Goal: Transaction & Acquisition: Purchase product/service

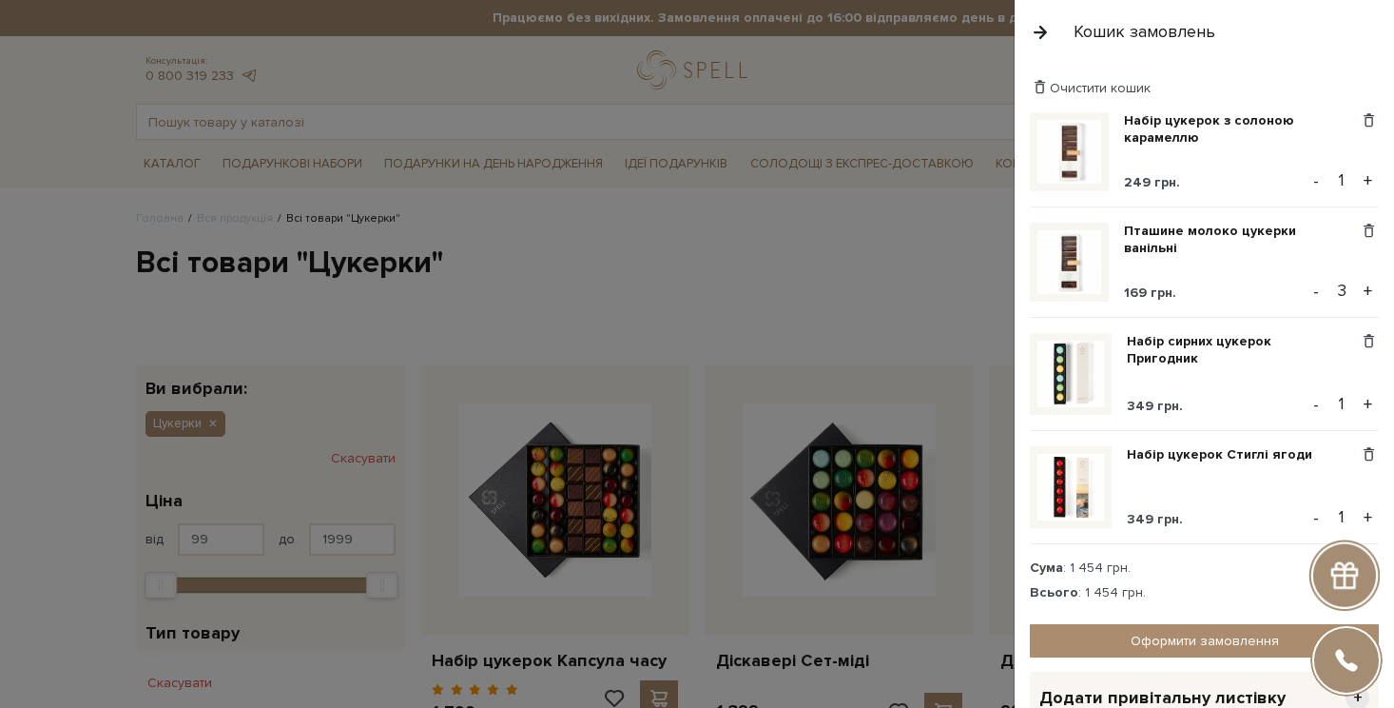
scroll to position [109, 0]
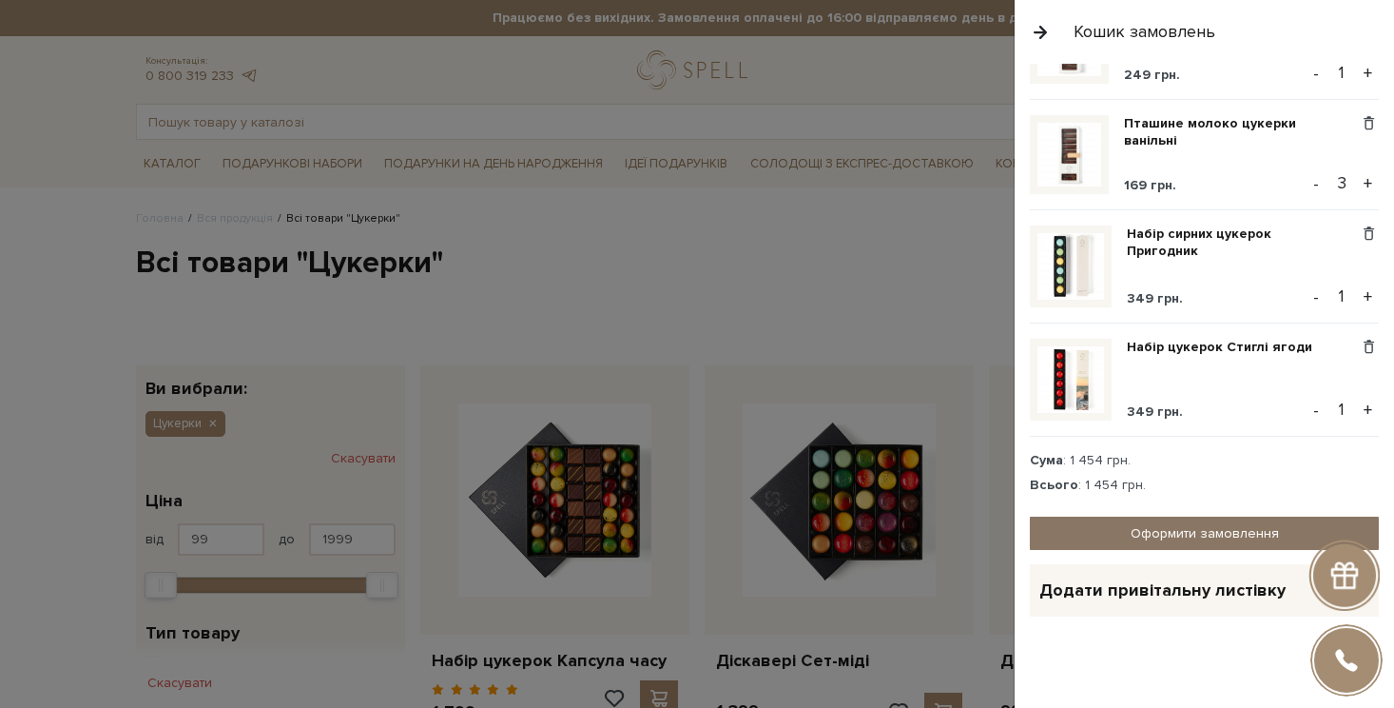
click at [1199, 534] on link "Оформити замовлення" at bounding box center [1204, 532] width 349 height 33
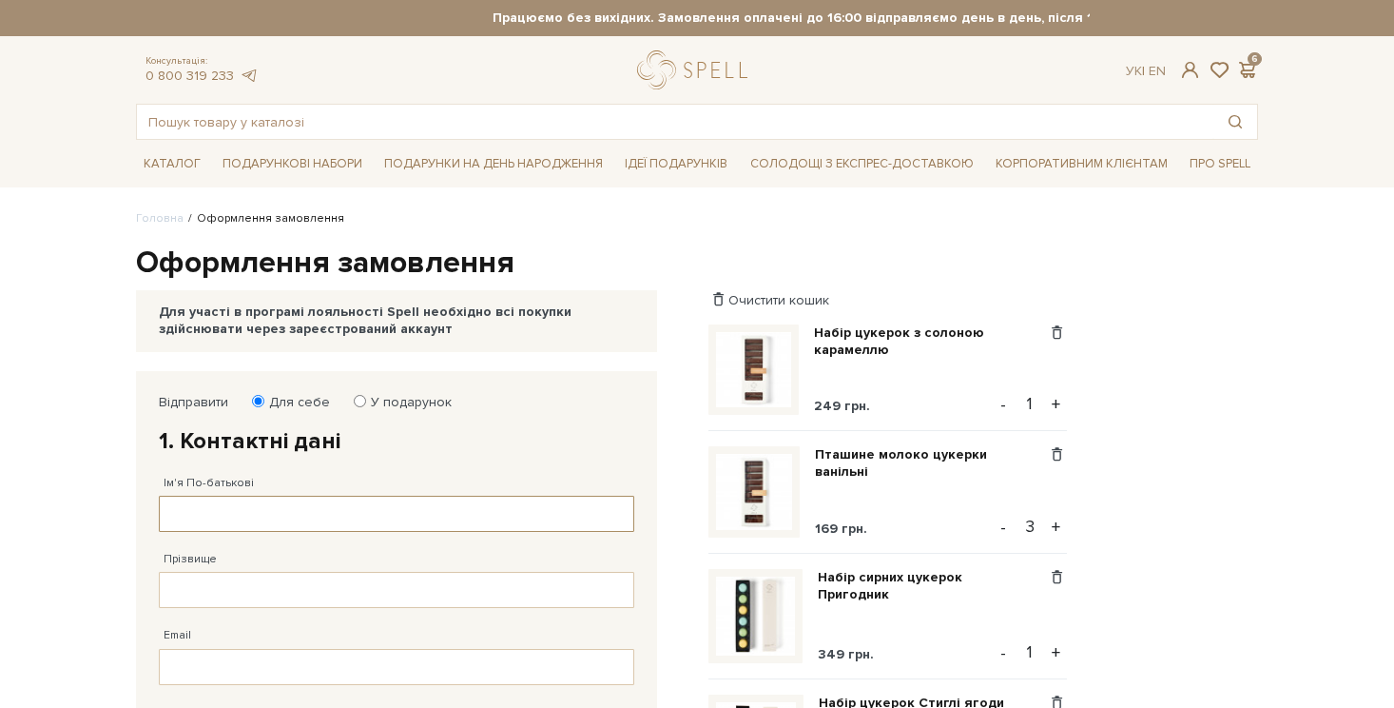
click at [523, 522] on input "Ім'я По-батькові" at bounding box center [397, 514] width 476 height 36
click at [296, 513] on input "[PERSON_NAME]" at bounding box center [397, 514] width 476 height 36
type input "[PERSON_NAME]"
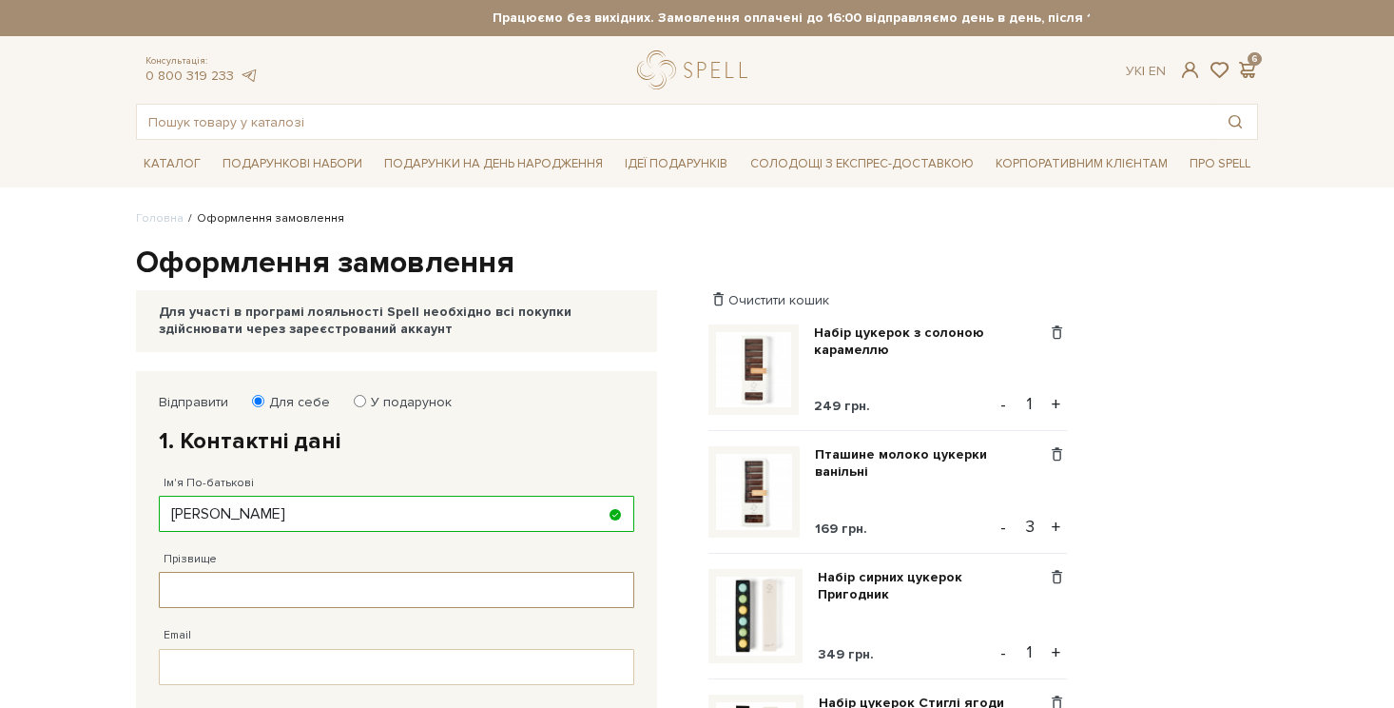
click at [211, 589] on input "Прізвище" at bounding box center [397, 590] width 476 height 36
type input "[PERSON_NAME]"
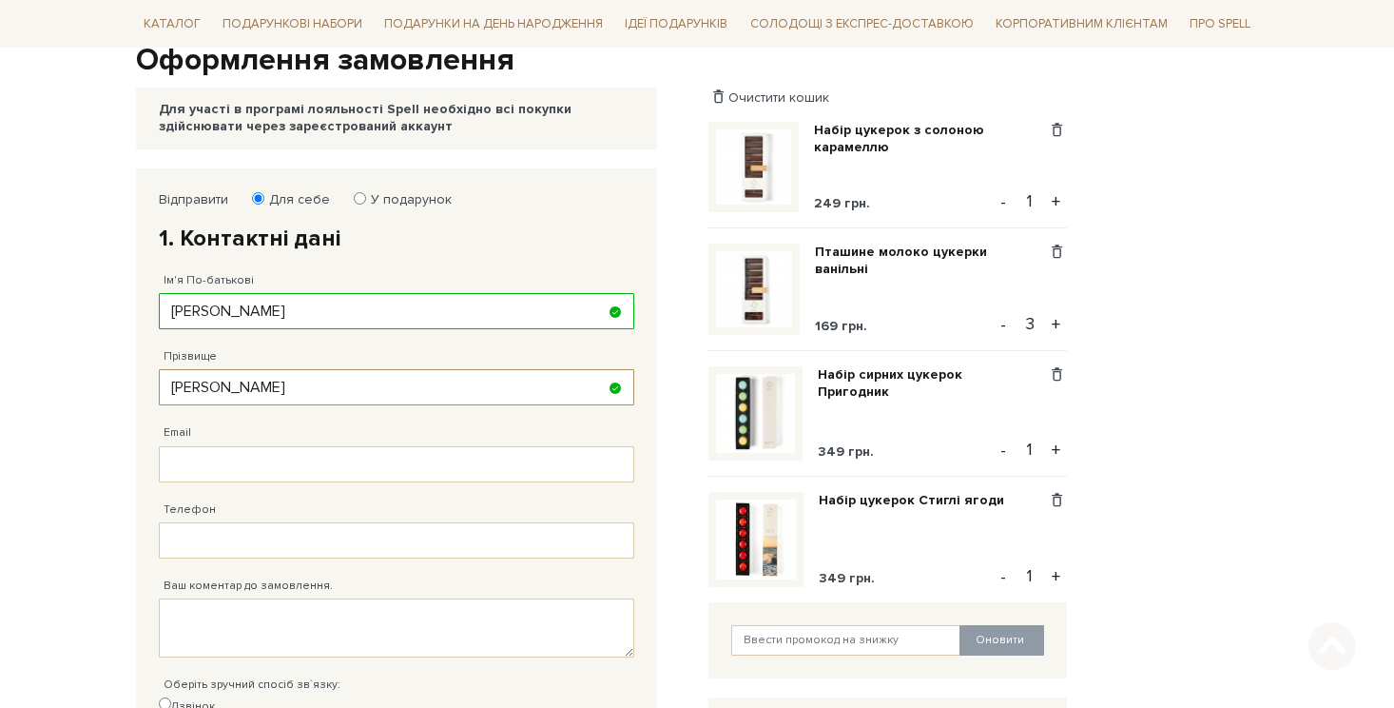
scroll to position [210, 0]
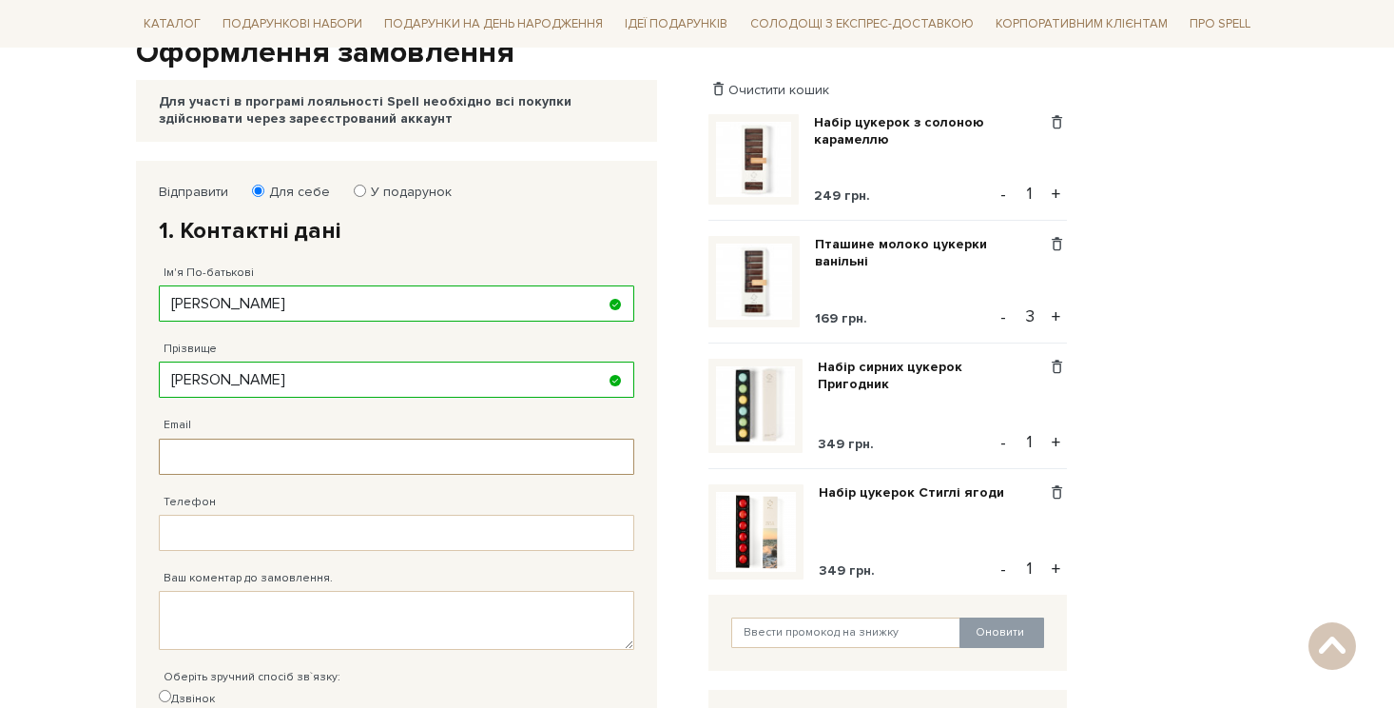
click at [296, 447] on input "Email" at bounding box center [397, 456] width 476 height 36
type input "[EMAIL_ADDRESS][DOMAIN_NAME]"
click at [310, 537] on input "Телефон" at bounding box center [397, 533] width 476 height 36
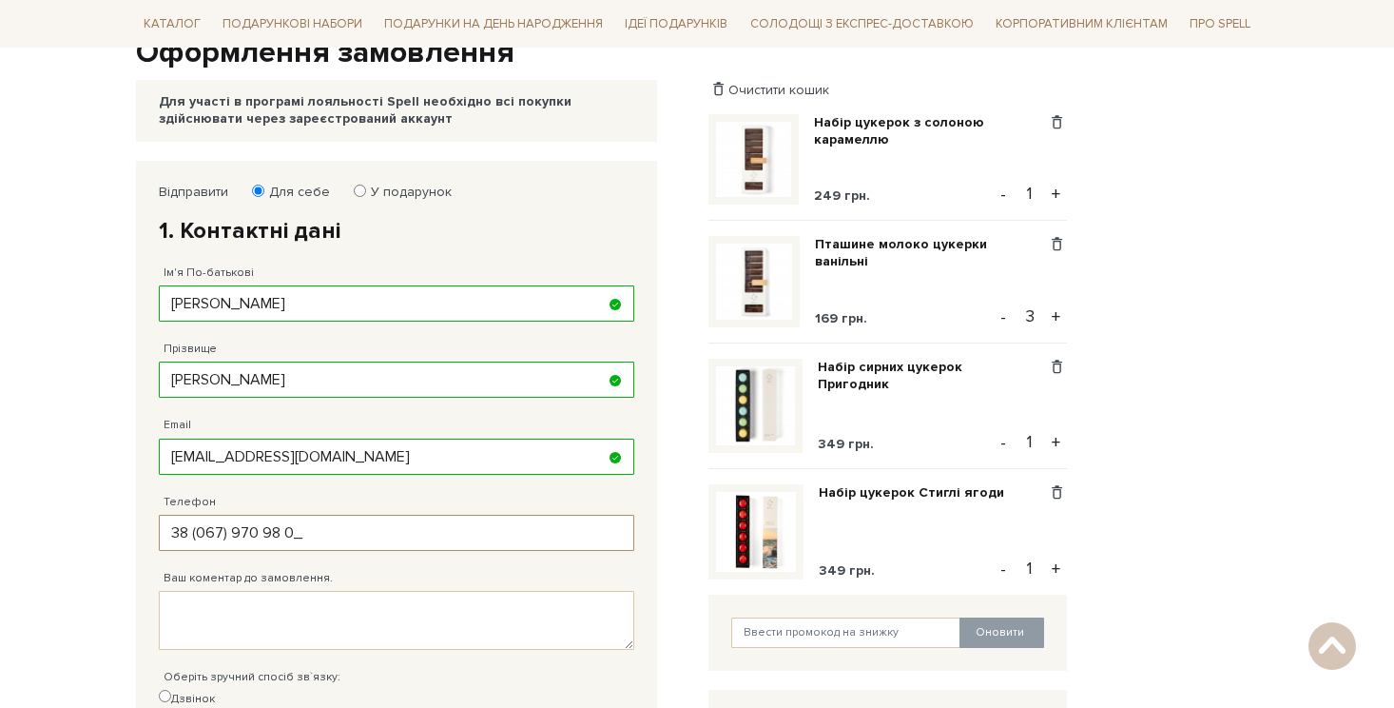
type input "[PHONE_NUMBER]"
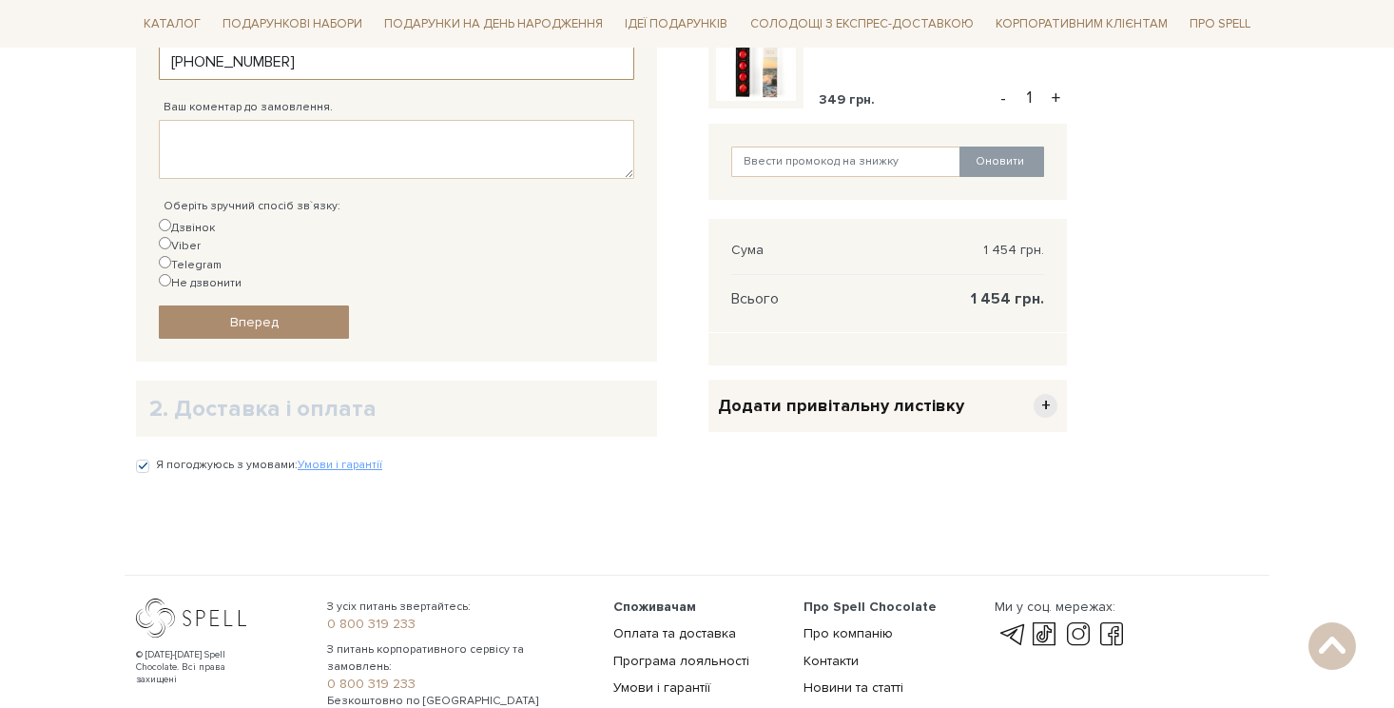
scroll to position [648, 0]
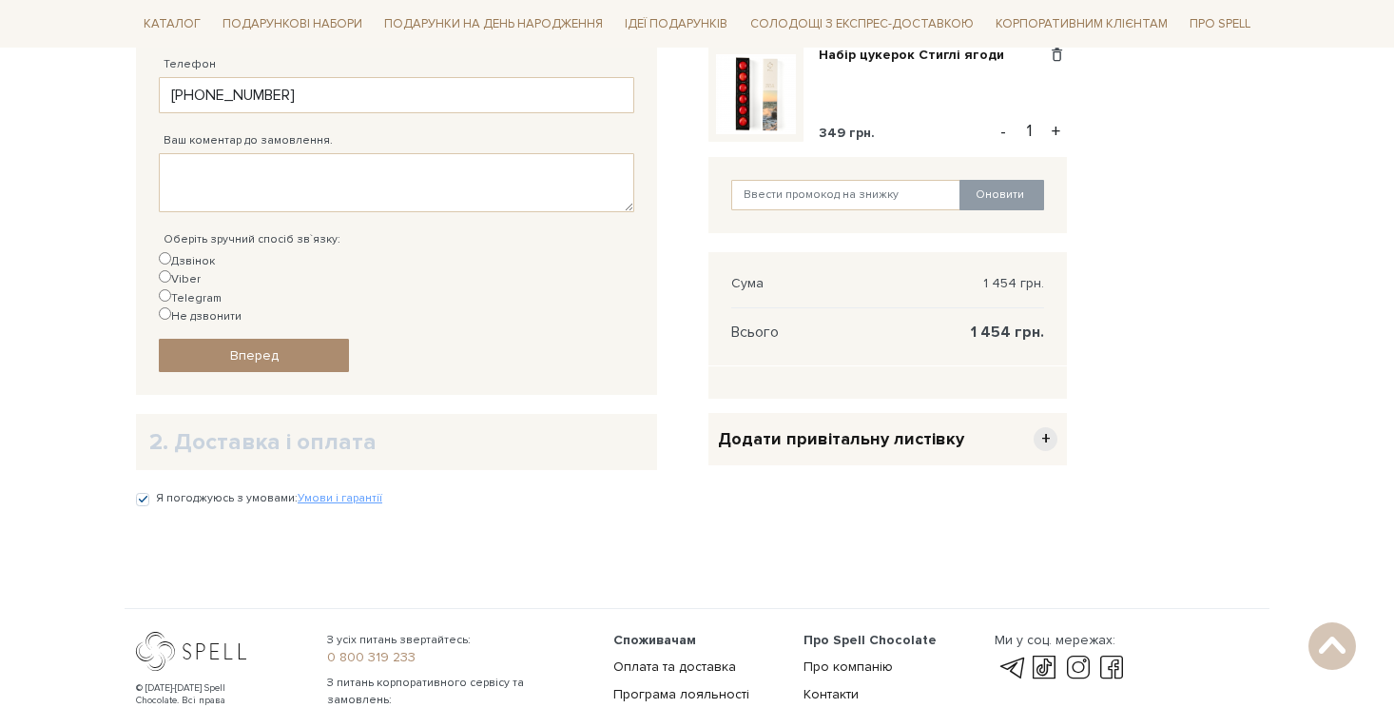
click at [171, 289] on input "Telegram" at bounding box center [165, 295] width 12 height 12
radio input "true"
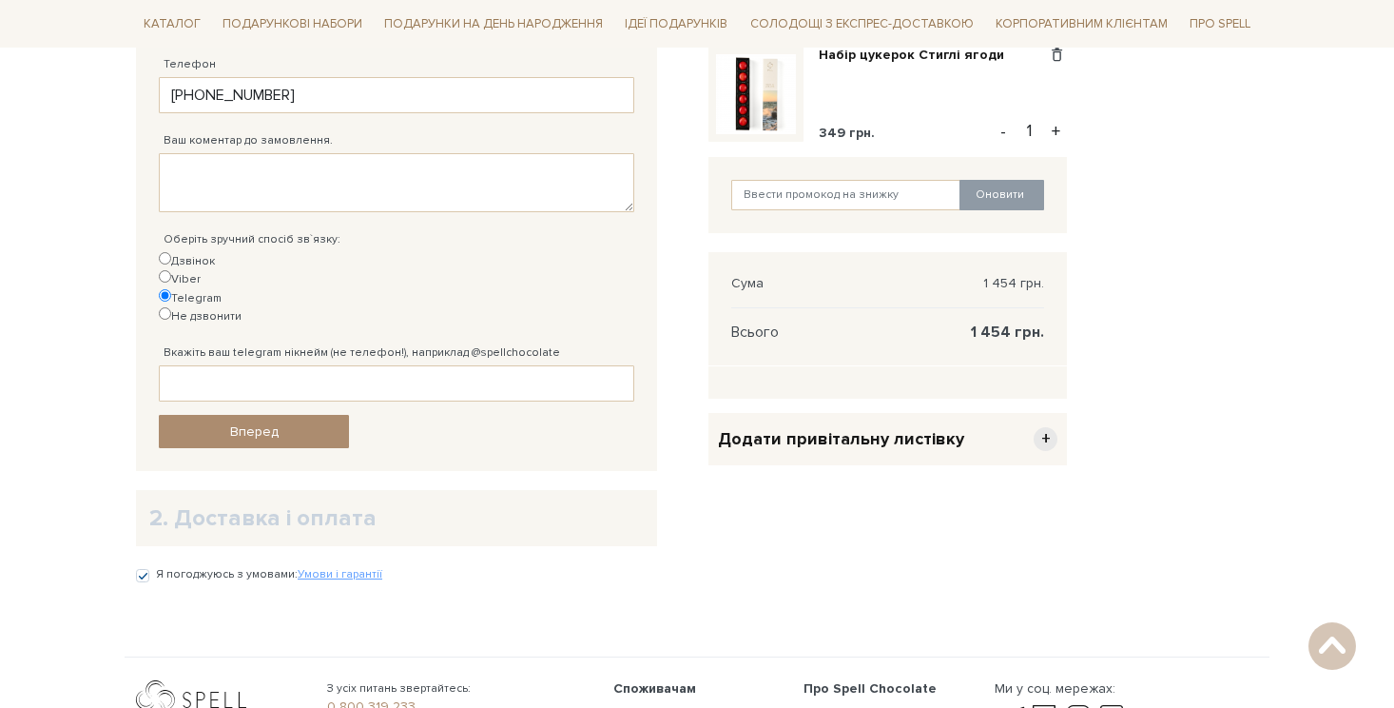
click at [484, 599] on body "Подарункові набори SALE Корпоративним клієнтам Доставка і оплата Консультація: …" at bounding box center [697, 106] width 1394 height 1508
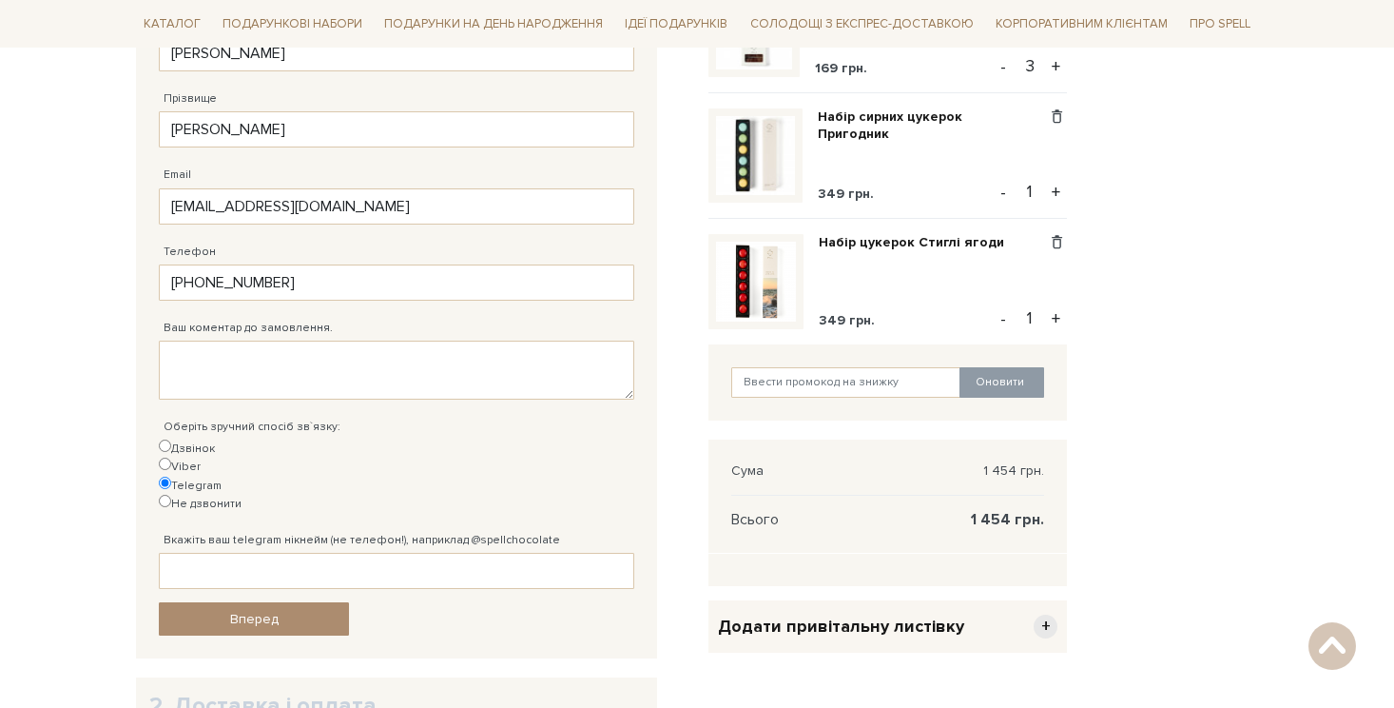
scroll to position [466, 0]
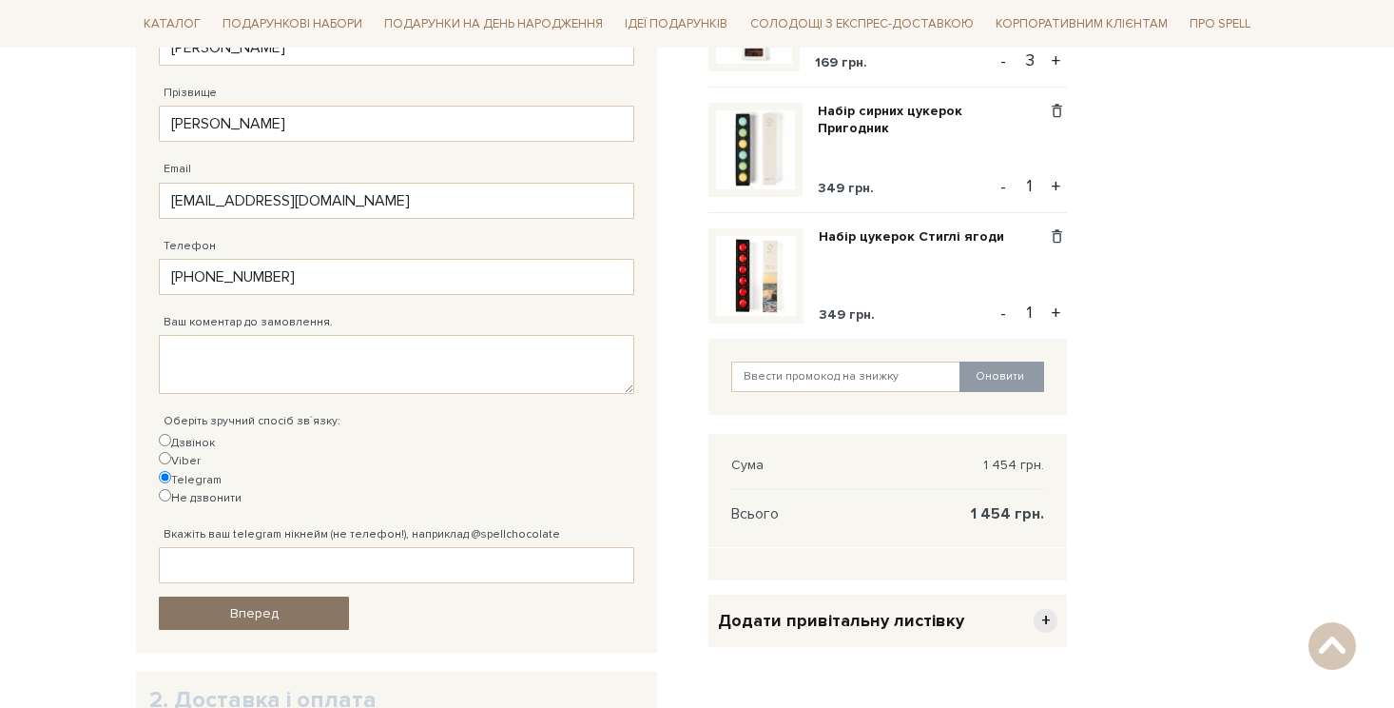
click at [261, 605] on span "Вперед" at bounding box center [254, 613] width 49 height 16
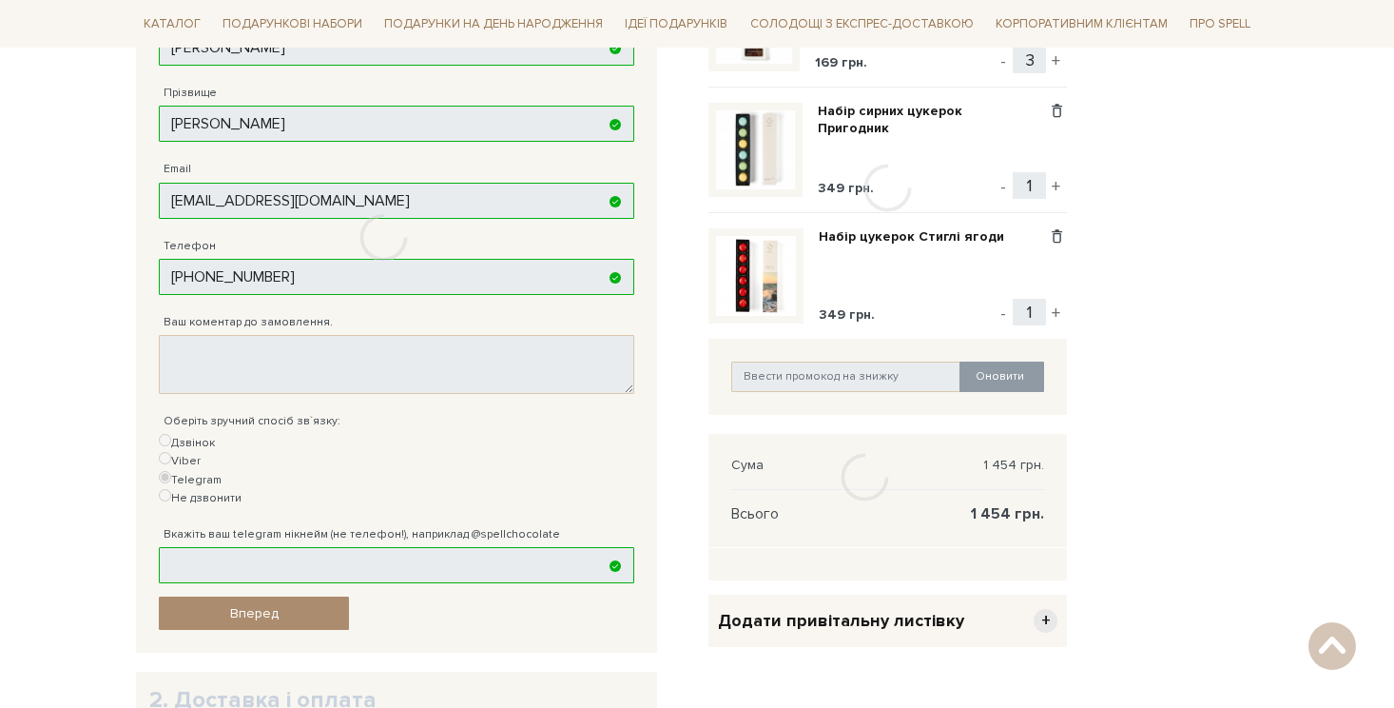
scroll to position [370, 0]
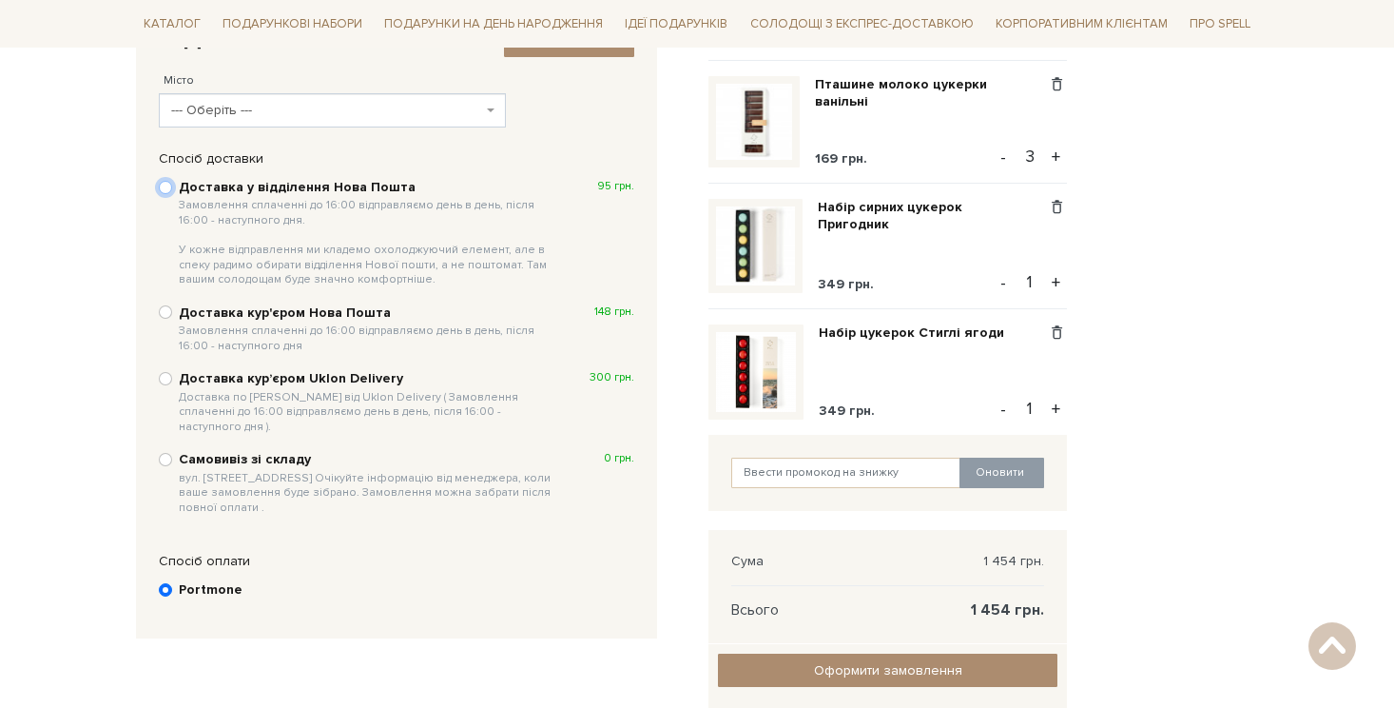
click at [164, 187] on input "Доставка у відділення Нова Пошта Замовлення сплаченні до 16:00 відправляємо ден…" at bounding box center [165, 187] width 13 height 13
radio input "true"
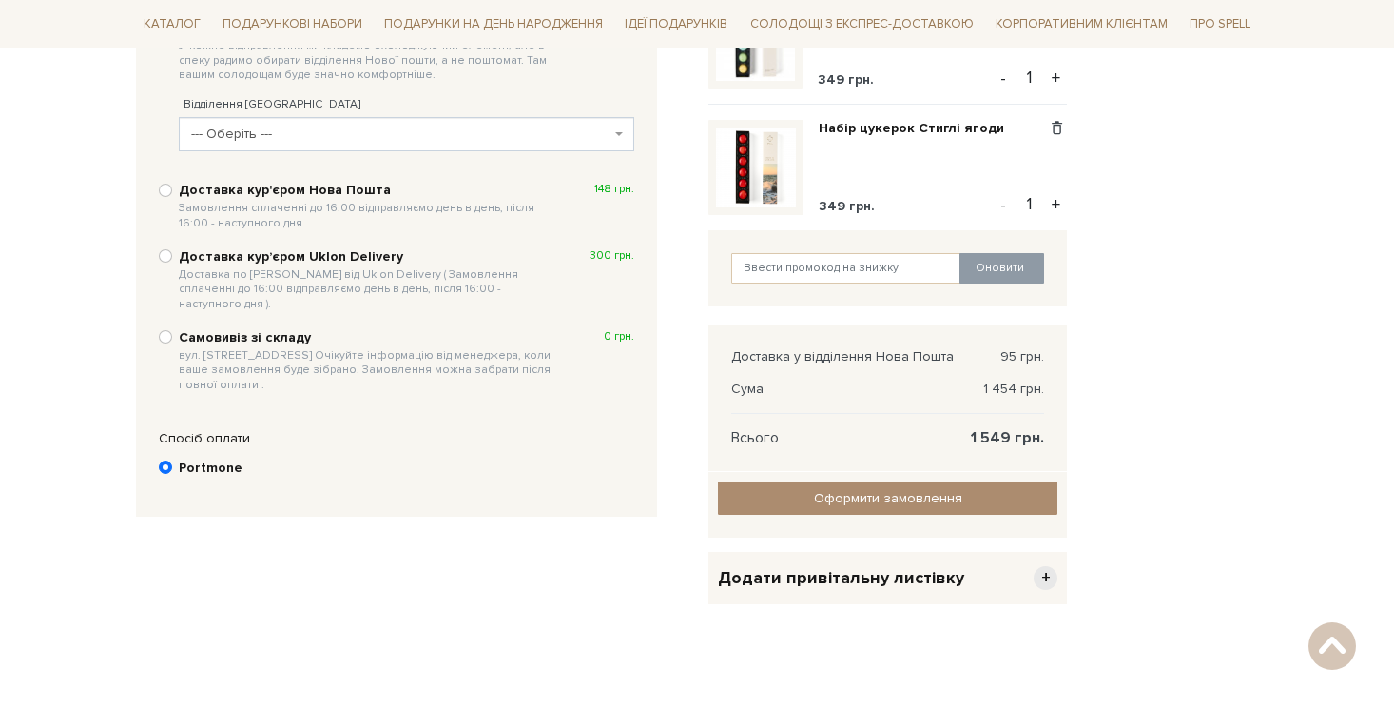
scroll to position [598, 0]
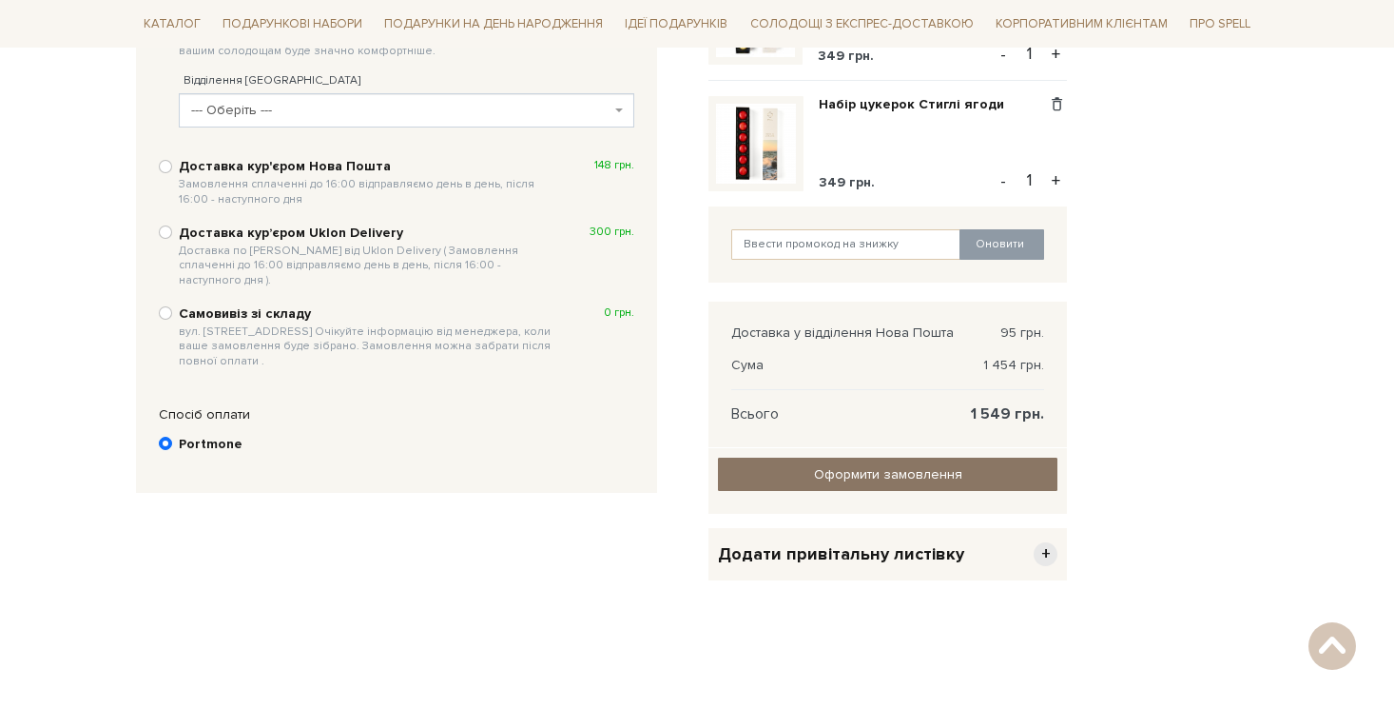
click at [822, 468] on link "Оформити замовлення" at bounding box center [888, 473] width 340 height 33
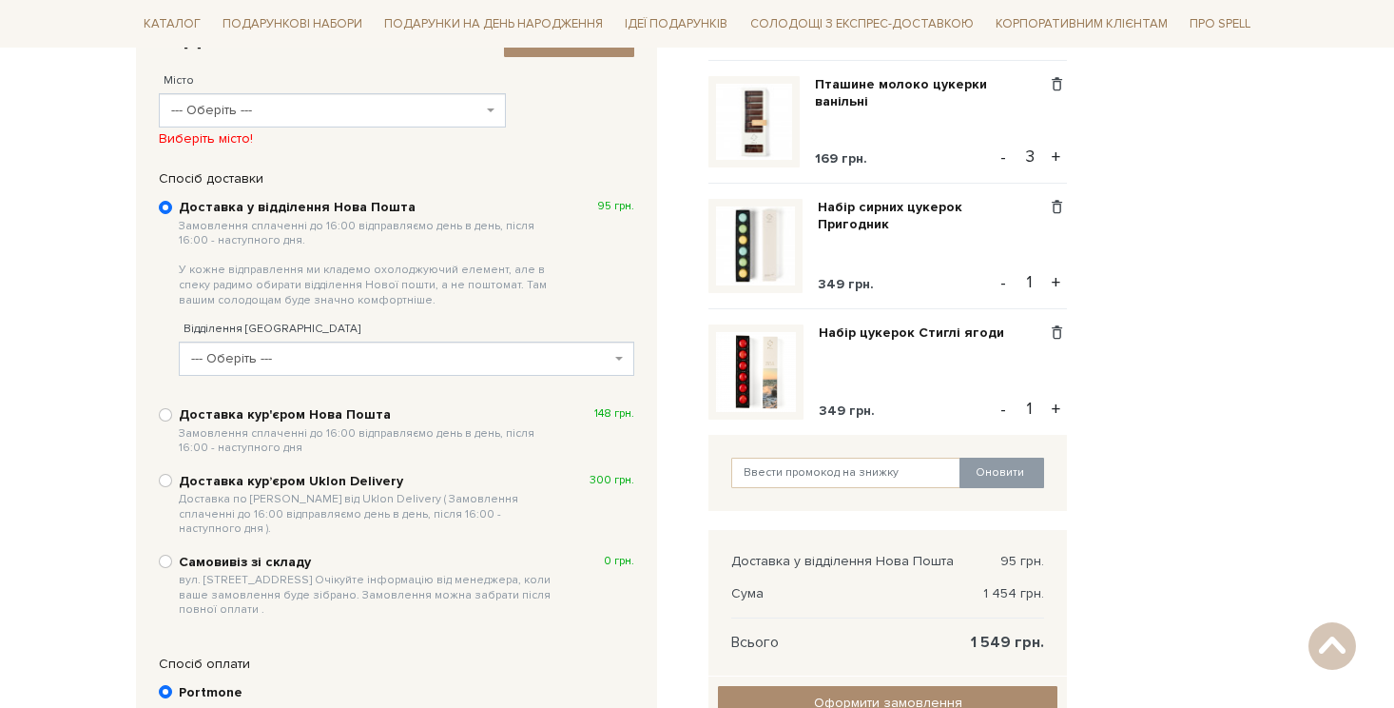
scroll to position [185, 0]
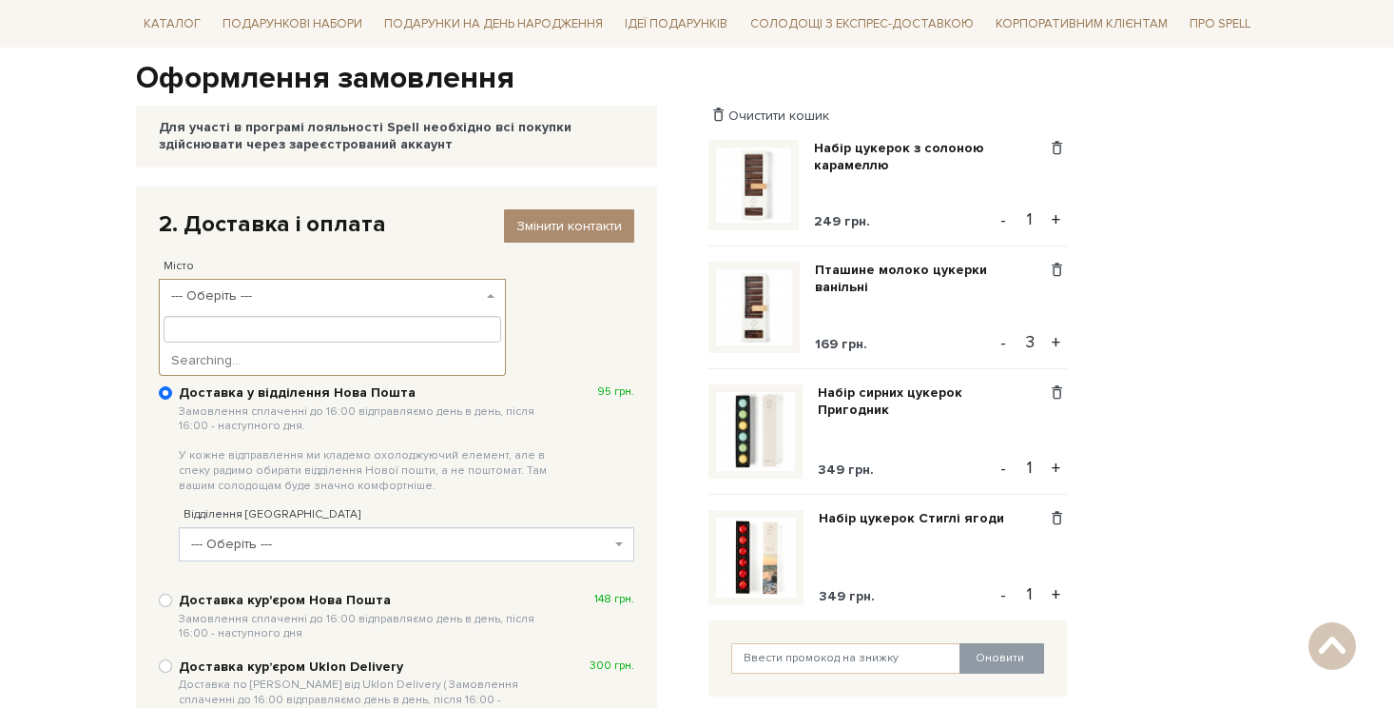
click at [495, 285] on span "--- Оберіть ---" at bounding box center [332, 296] width 347 height 34
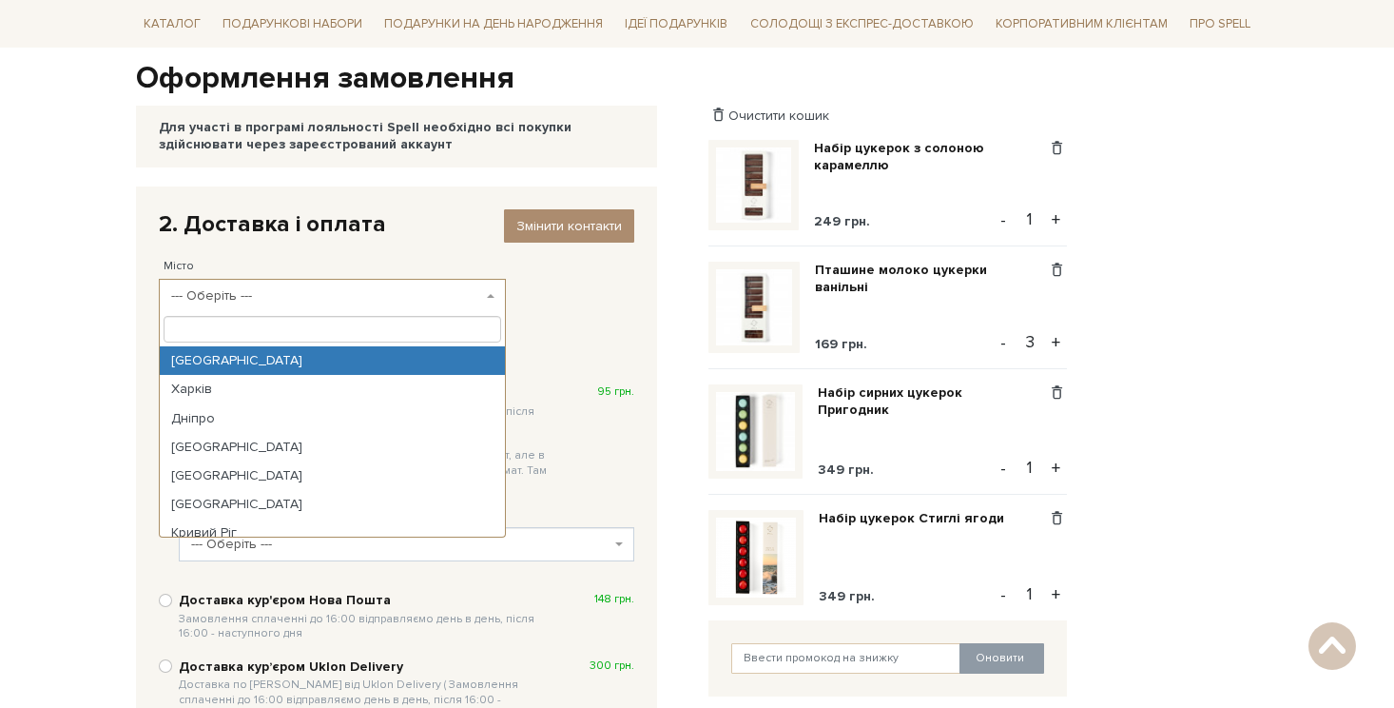
select select "[GEOGRAPHIC_DATA]"
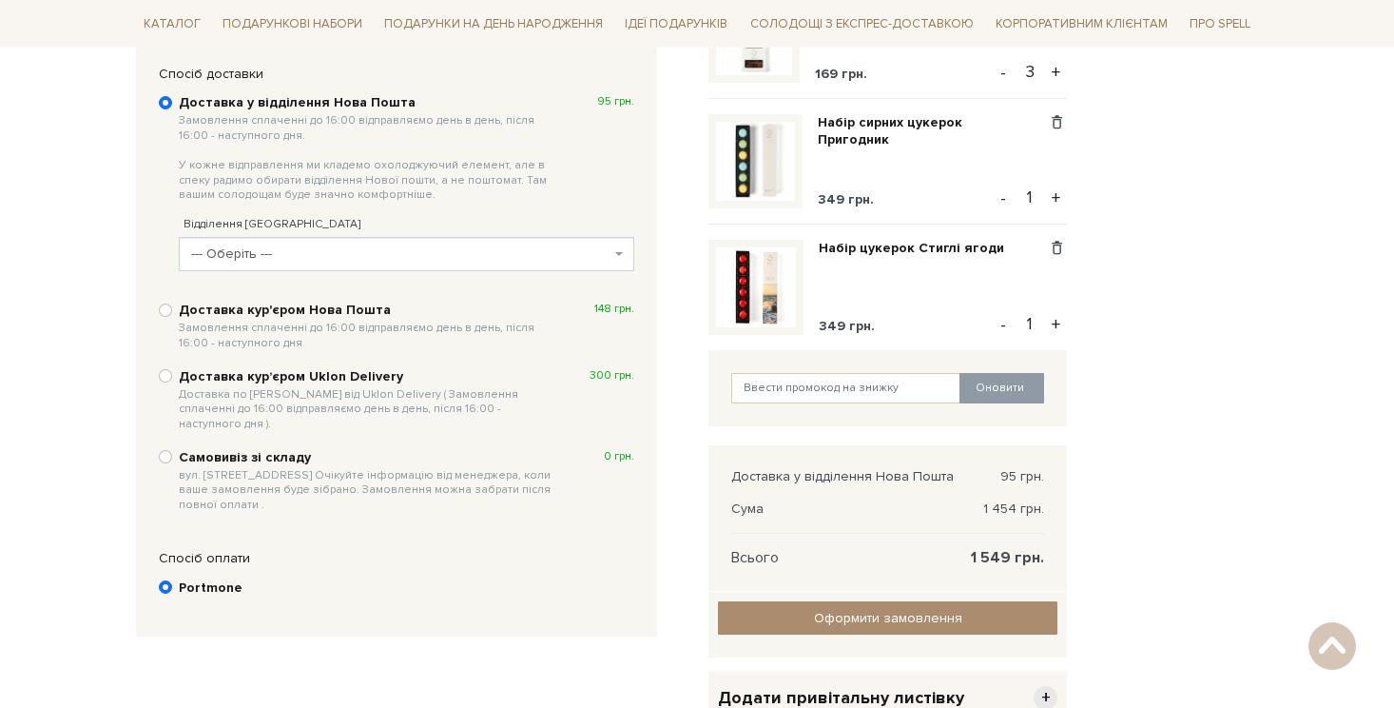
scroll to position [407, 0]
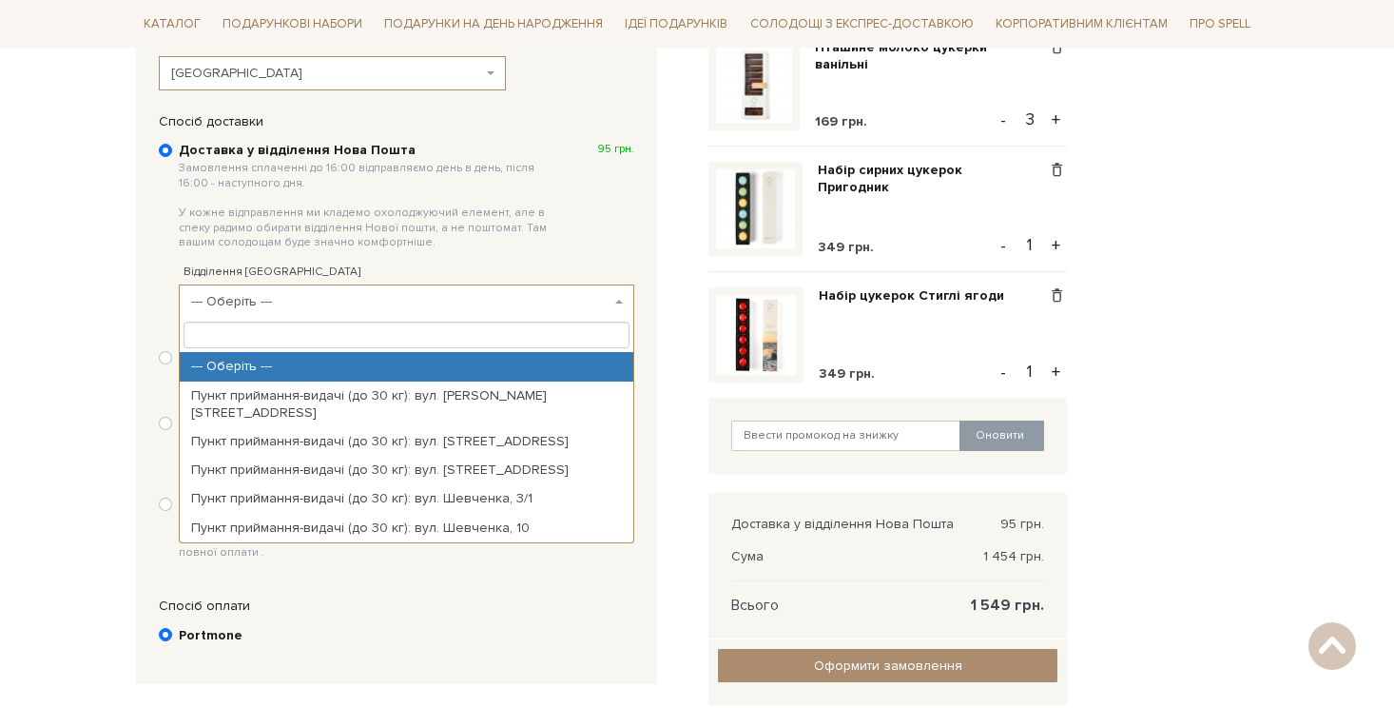
click at [322, 301] on span "--- Оберіть ---" at bounding box center [400, 301] width 419 height 19
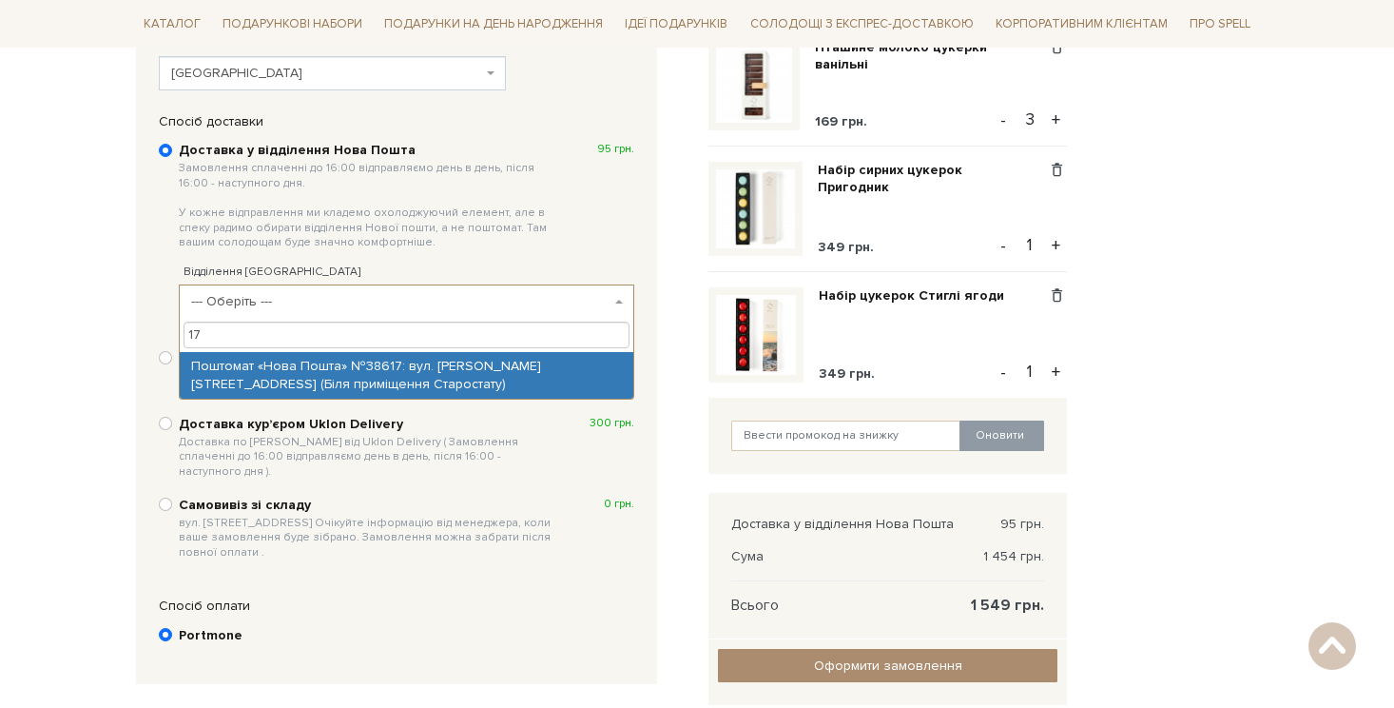
type input "1"
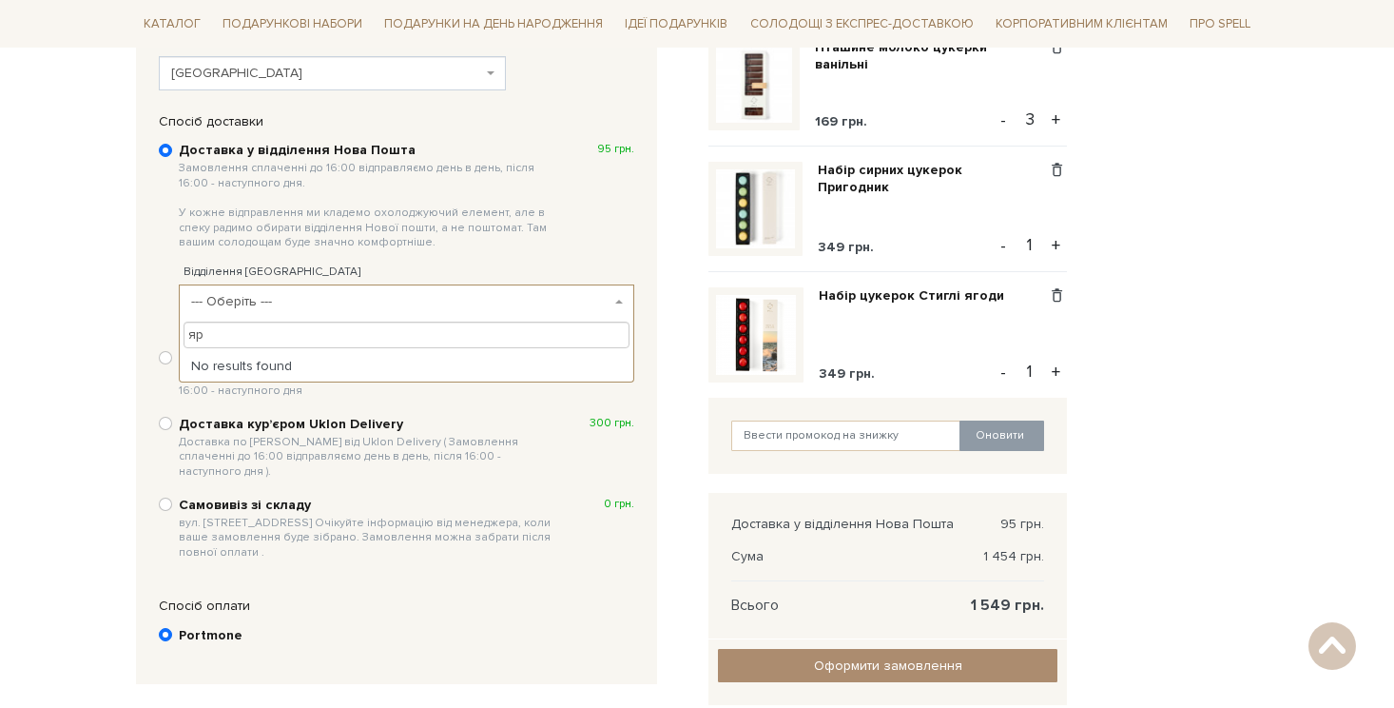
type input "я"
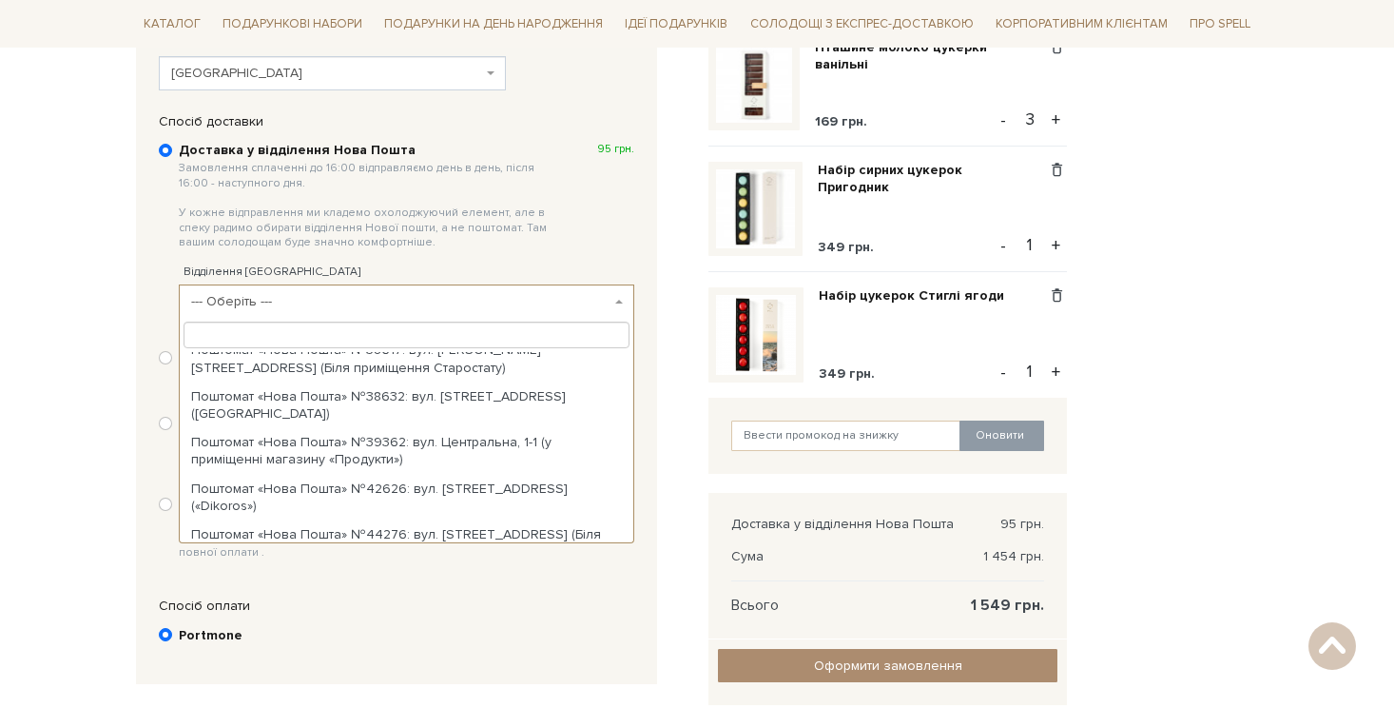
scroll to position [554, 0]
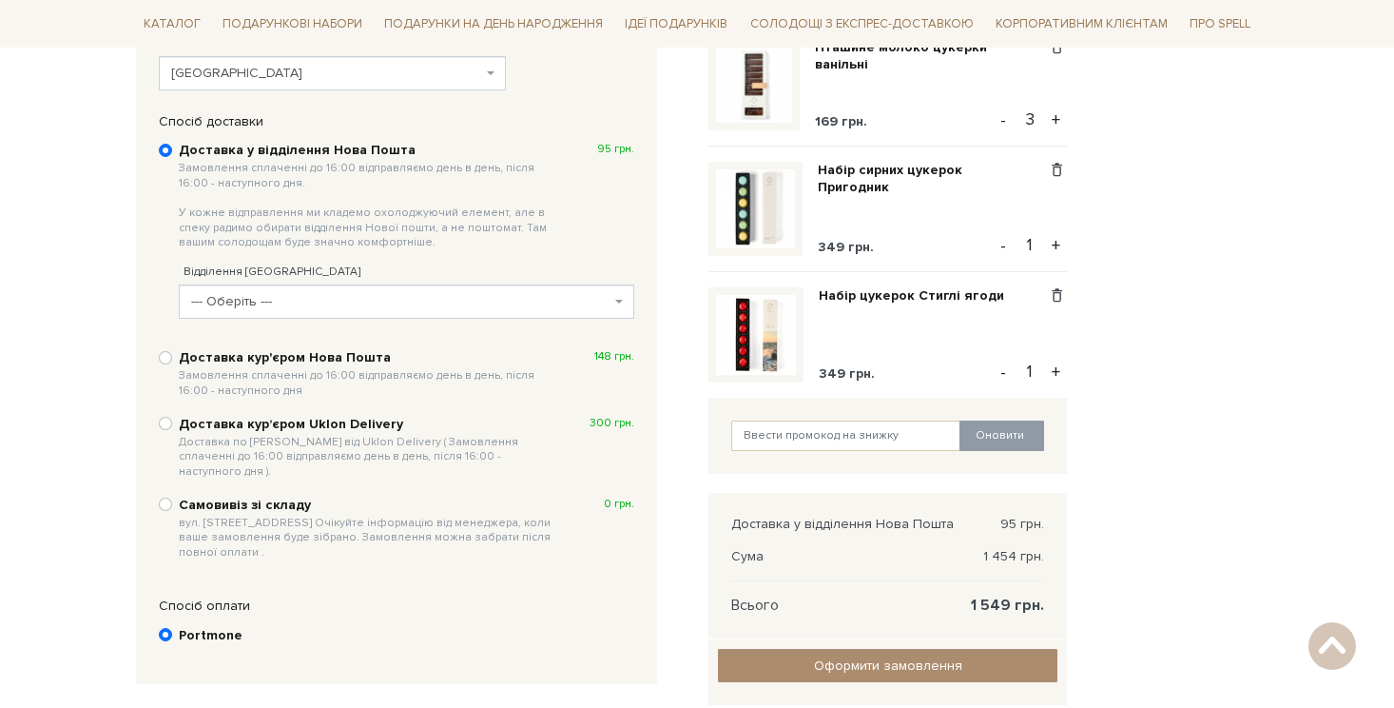
click at [146, 295] on div "Спосіб доставки Ви маєте вибрати спосіб доставки Доставка у відділення Нова Пош…" at bounding box center [396, 348] width 521 height 471
click at [296, 83] on span "[GEOGRAPHIC_DATA]" at bounding box center [332, 73] width 347 height 34
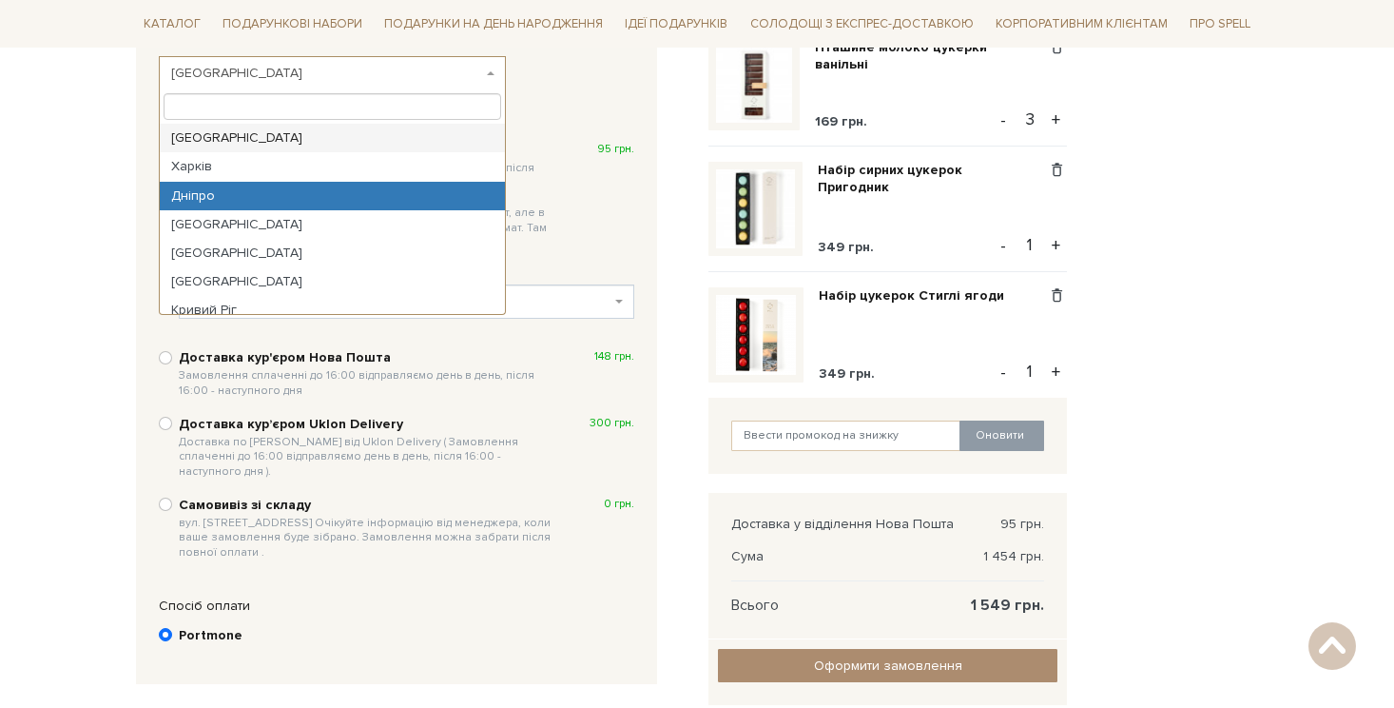
select select "Дніпро"
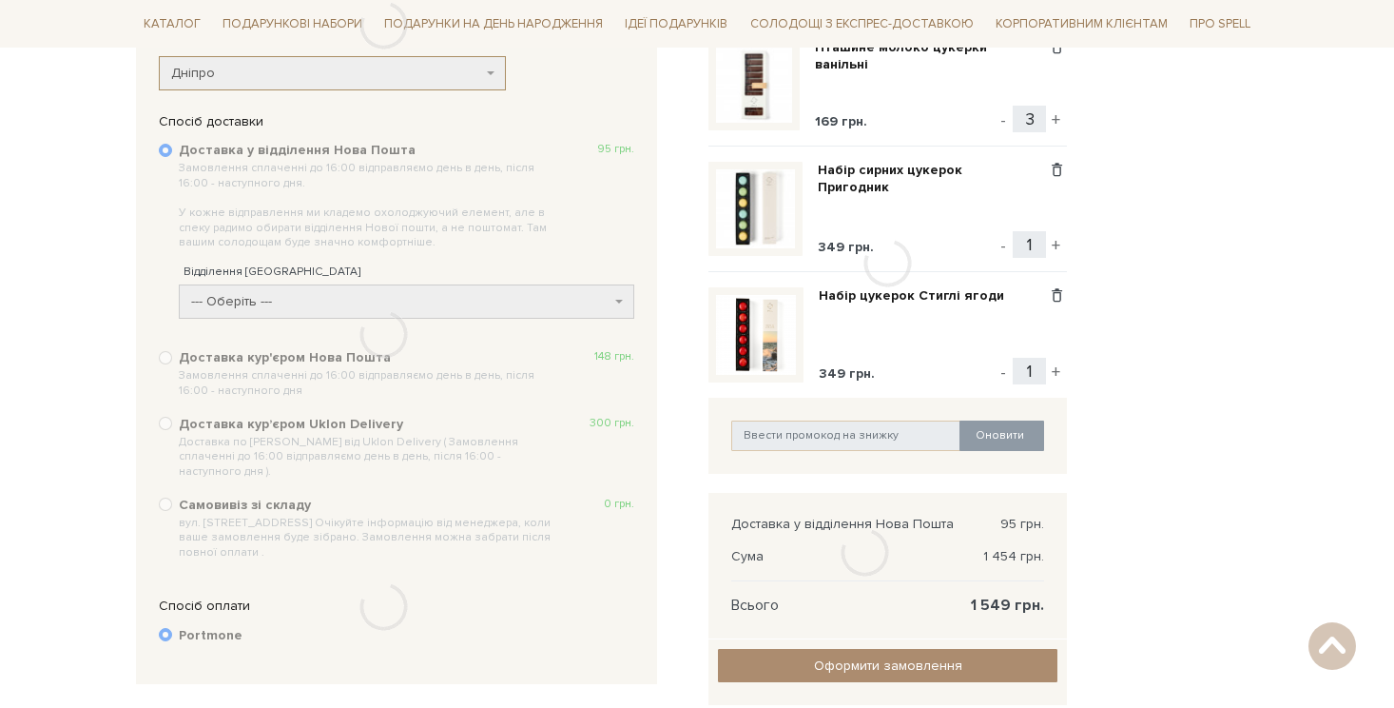
click at [278, 296] on div at bounding box center [383, 334] width 495 height 443
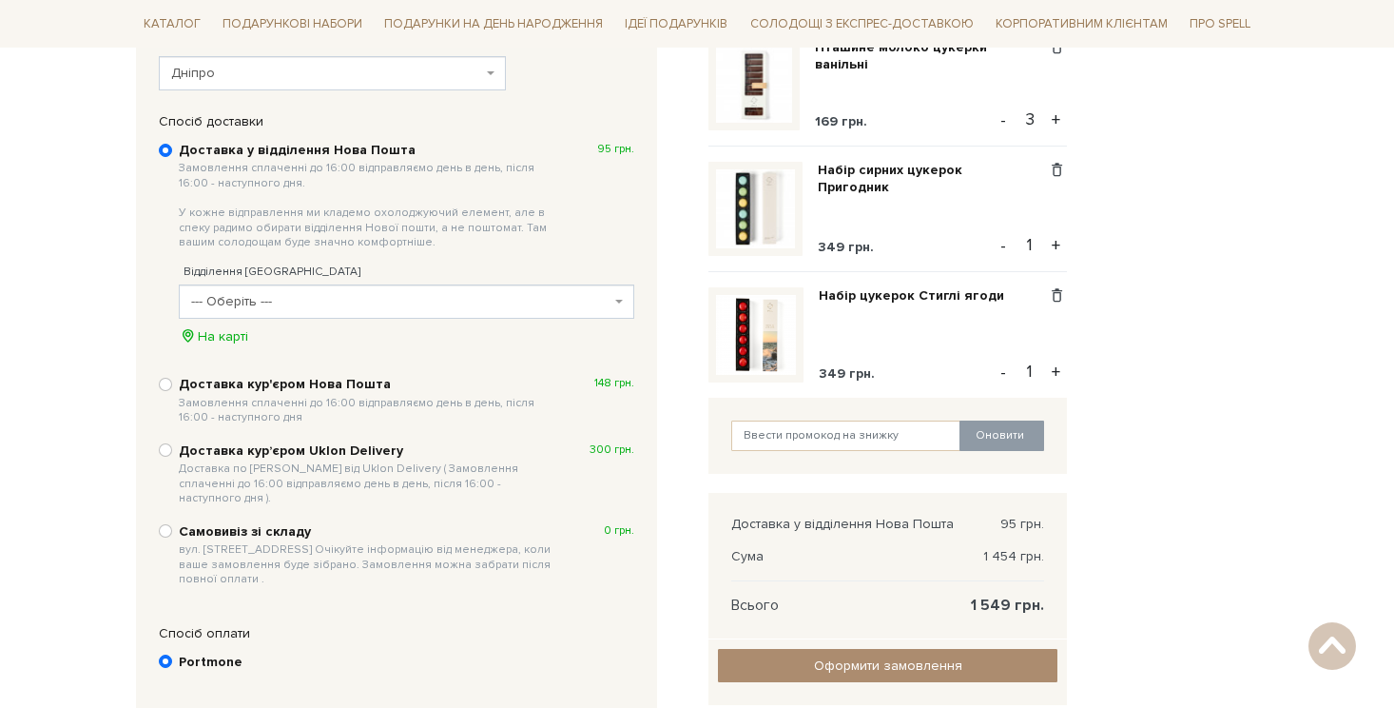
click at [264, 299] on span "--- Оберіть ---" at bounding box center [400, 301] width 419 height 19
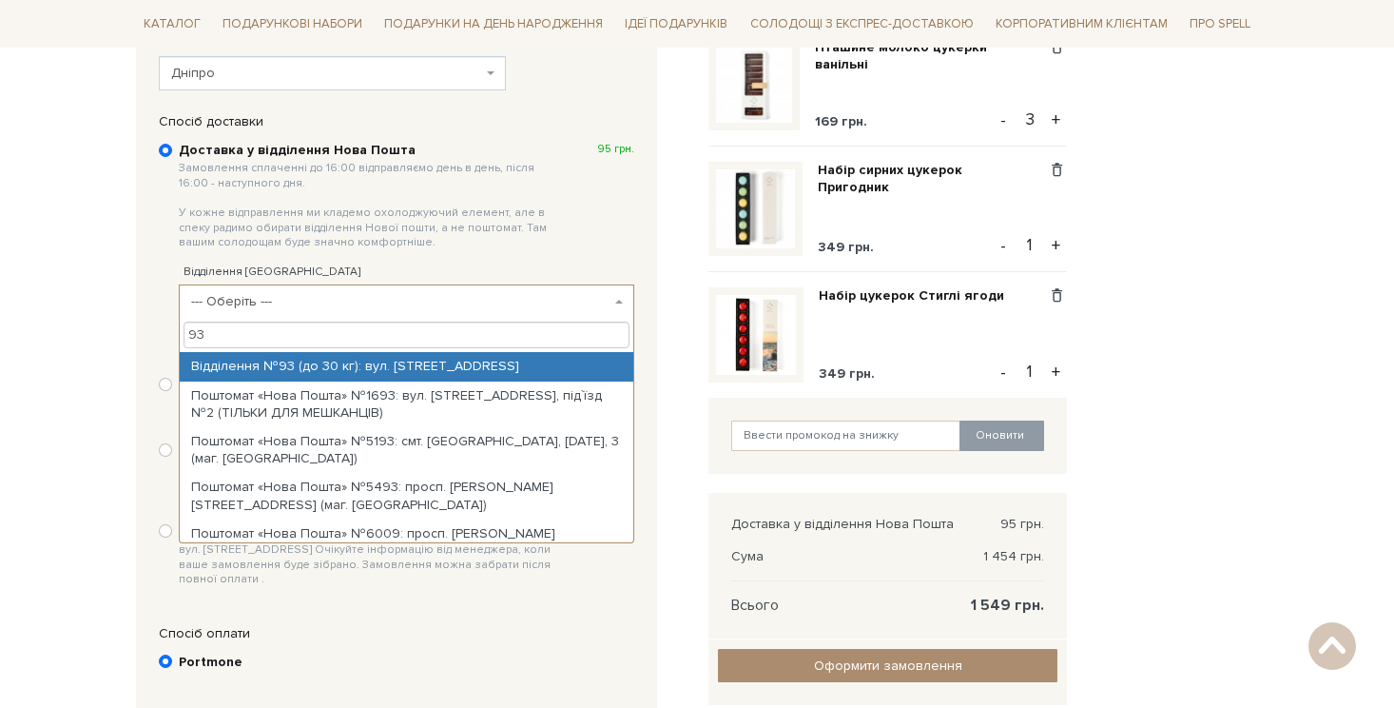
type input "93"
select select "Відділення №93 (до 30 кг): вул. [STREET_ADDRESS]"
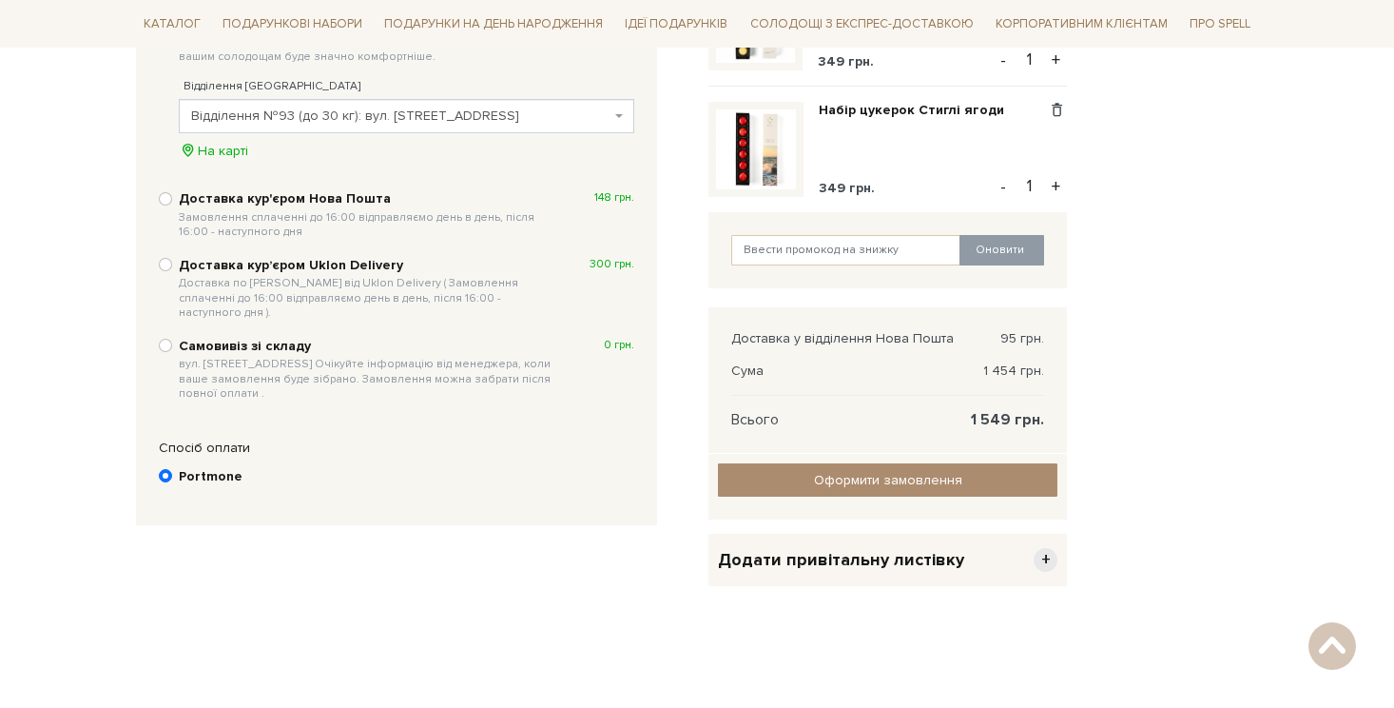
scroll to position [593, 0]
click at [829, 483] on input "Оформити замовлення" at bounding box center [888, 478] width 340 height 33
